Goal: Navigation & Orientation: Find specific page/section

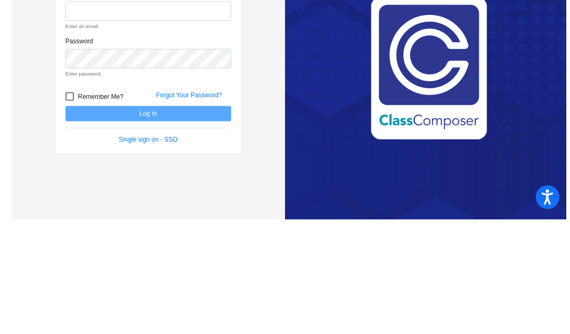
scroll to position [73, 0]
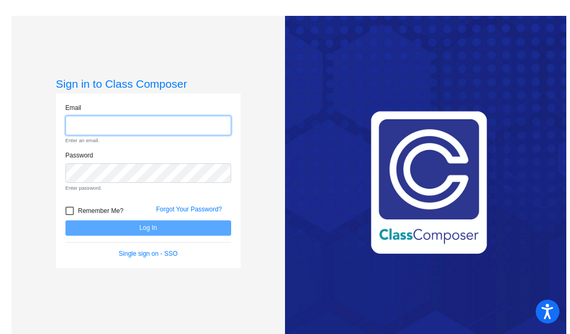
type input "[EMAIL_ADDRESS][DOMAIN_NAME]"
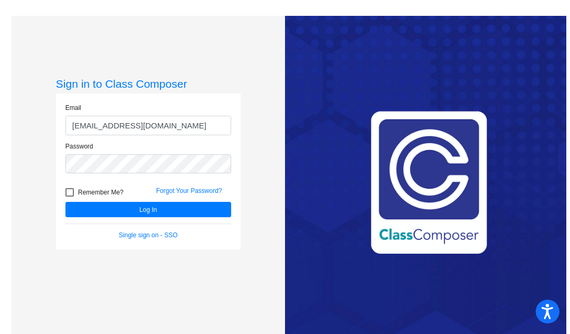
click at [70, 188] on div at bounding box center [69, 192] width 8 height 8
click at [70, 196] on input "Remember Me?" at bounding box center [69, 196] width 1 height 1
checkbox input "true"
click at [95, 202] on button "Log In" at bounding box center [148, 209] width 166 height 15
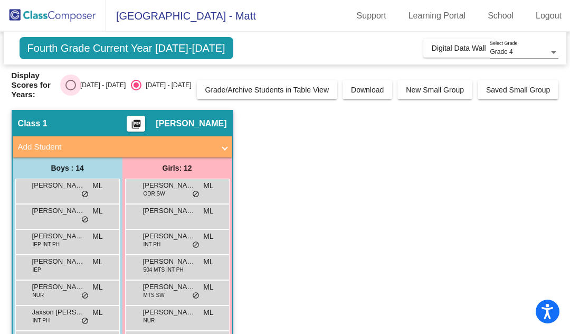
click at [76, 80] on div "Select an option" at bounding box center [70, 85] width 11 height 11
click at [71, 90] on input "[DATE] - [DATE]" at bounding box center [70, 90] width 1 height 1
radio input "true"
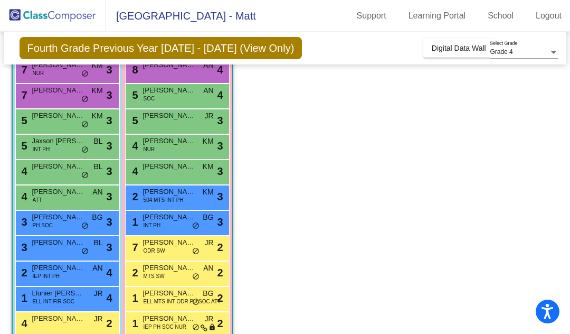
scroll to position [134, 0]
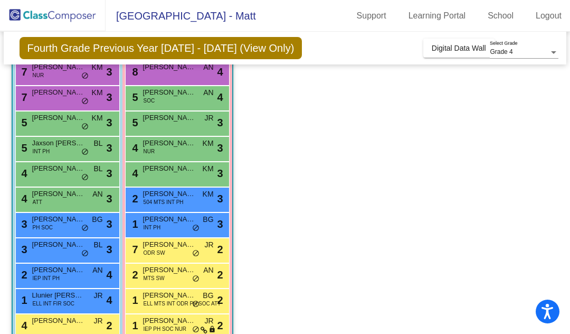
click at [177, 325] on span "IEP PH SOC NUR" at bounding box center [165, 329] width 43 height 8
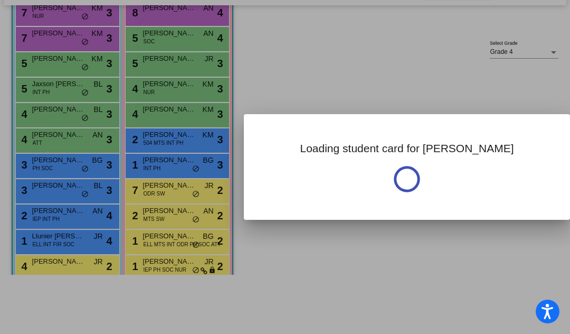
scroll to position [0, 0]
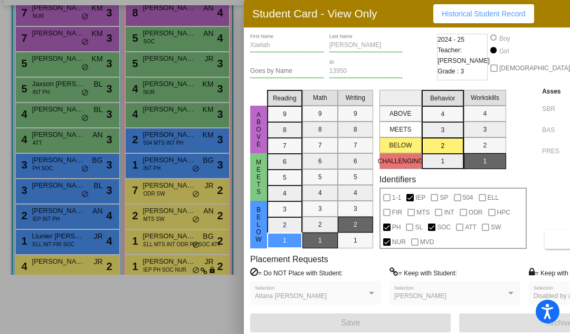
click at [67, 260] on div at bounding box center [285, 167] width 570 height 334
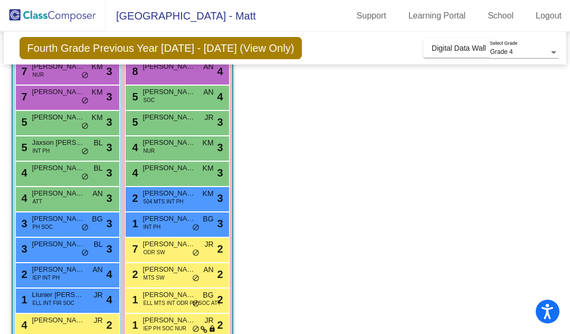
scroll to position [134, 0]
click at [162, 214] on span "[PERSON_NAME]" at bounding box center [169, 219] width 53 height 11
